Goal: Complete application form

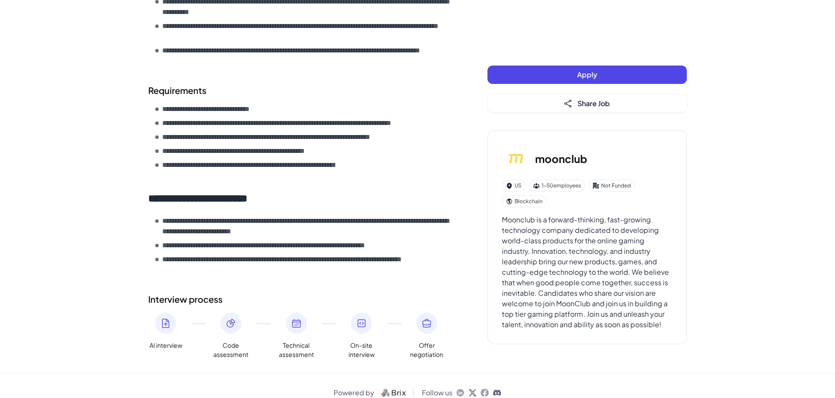
scroll to position [346, 0]
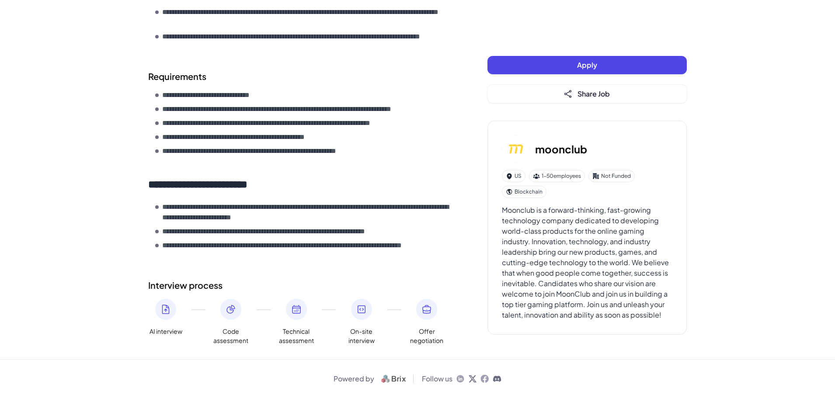
click at [171, 311] on div at bounding box center [165, 309] width 21 height 21
click at [237, 313] on div at bounding box center [230, 309] width 21 height 21
click at [289, 307] on div at bounding box center [296, 309] width 21 height 21
click at [297, 305] on icon at bounding box center [296, 309] width 10 height 10
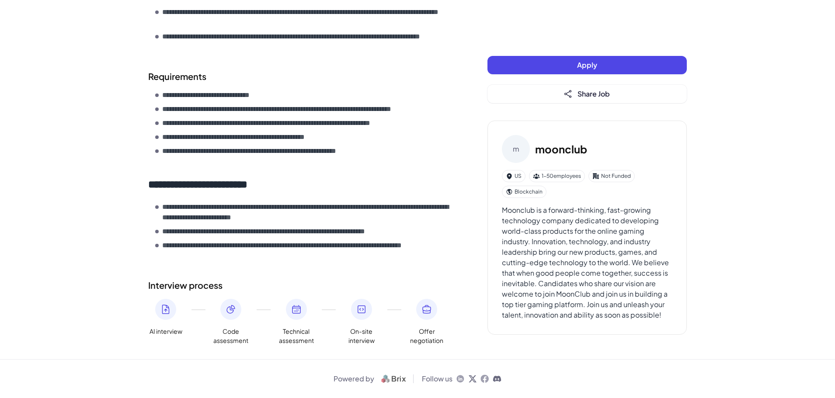
click at [353, 306] on div at bounding box center [361, 309] width 21 height 21
click at [434, 311] on div at bounding box center [426, 309] width 21 height 21
click at [568, 62] on button "Apply" at bounding box center [586, 65] width 199 height 18
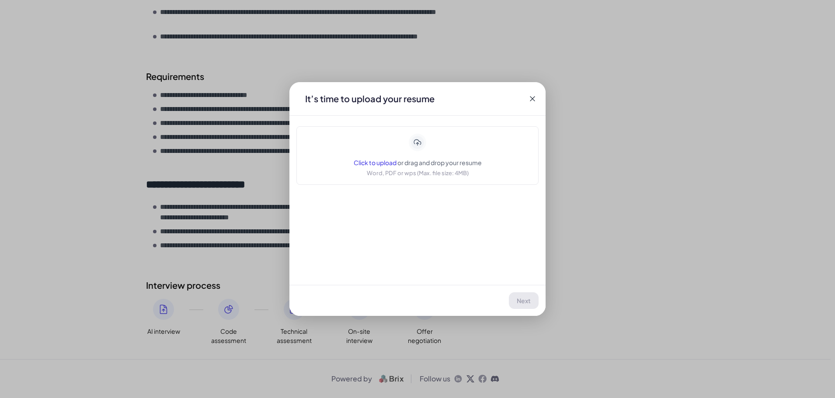
click at [398, 150] on div "Click to upload or drag and drop your resume Word, PDF or wps (Max. file size: …" at bounding box center [418, 156] width 128 height 44
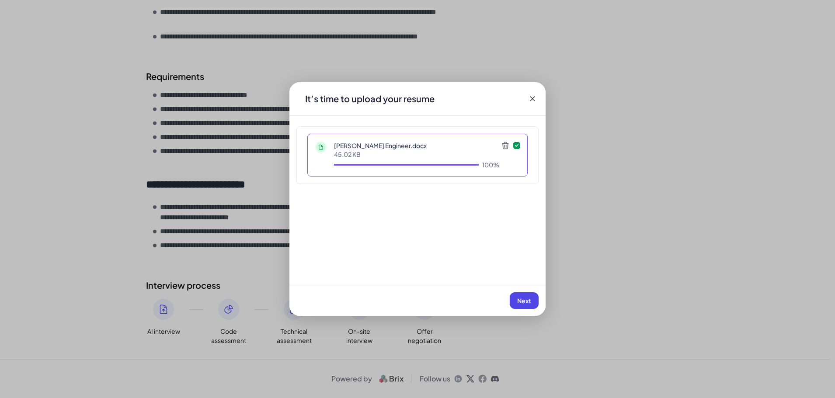
click at [525, 301] on span "Next" at bounding box center [524, 301] width 14 height 8
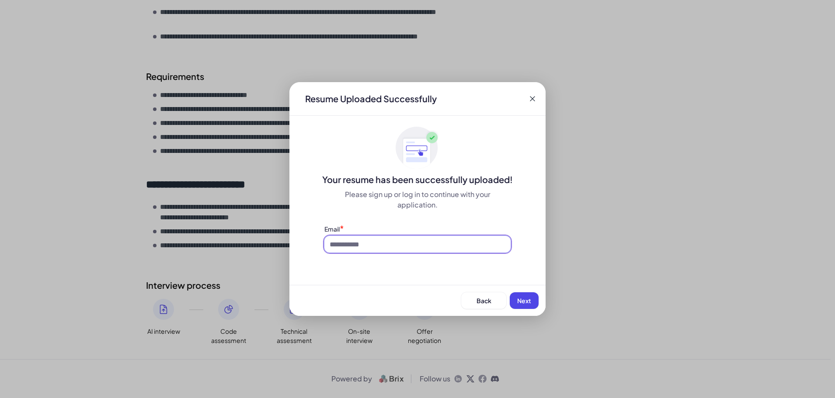
click at [414, 244] on input at bounding box center [417, 244] width 186 height 17
type input "**********"
click at [520, 300] on span "Next" at bounding box center [524, 301] width 14 height 8
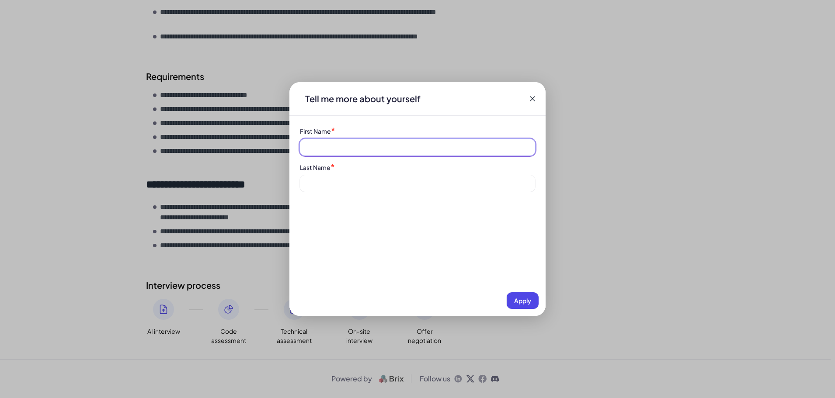
click at [368, 155] on input at bounding box center [417, 147] width 235 height 17
type input "******"
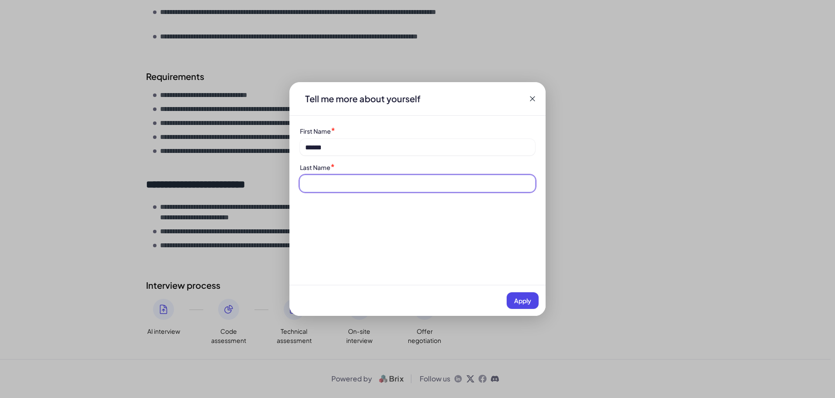
click at [367, 184] on input at bounding box center [417, 183] width 235 height 17
type input "***"
click at [523, 310] on div "Apply" at bounding box center [417, 300] width 256 height 31
click at [521, 303] on span "Apply" at bounding box center [522, 301] width 17 height 8
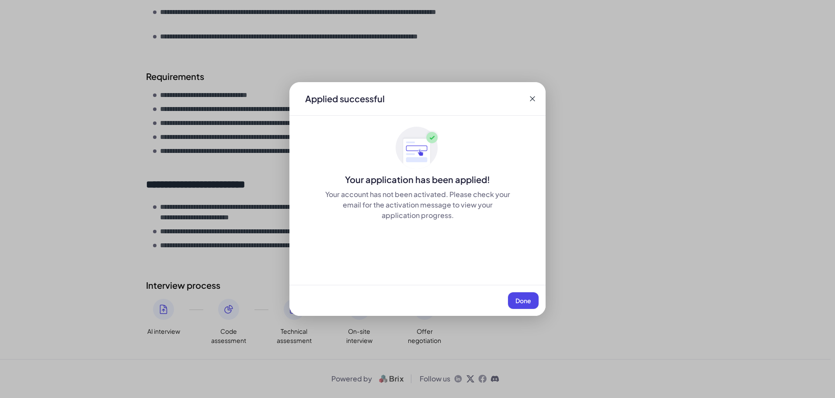
click at [527, 299] on span "Done" at bounding box center [523, 301] width 16 height 8
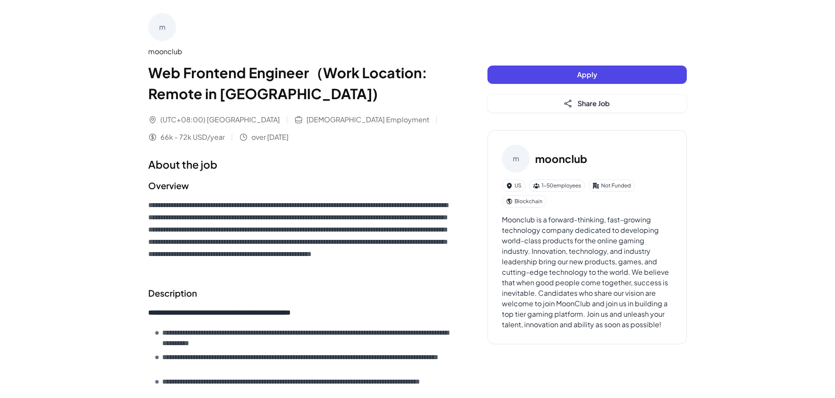
scroll to position [0, 0]
